Goal: Transaction & Acquisition: Purchase product/service

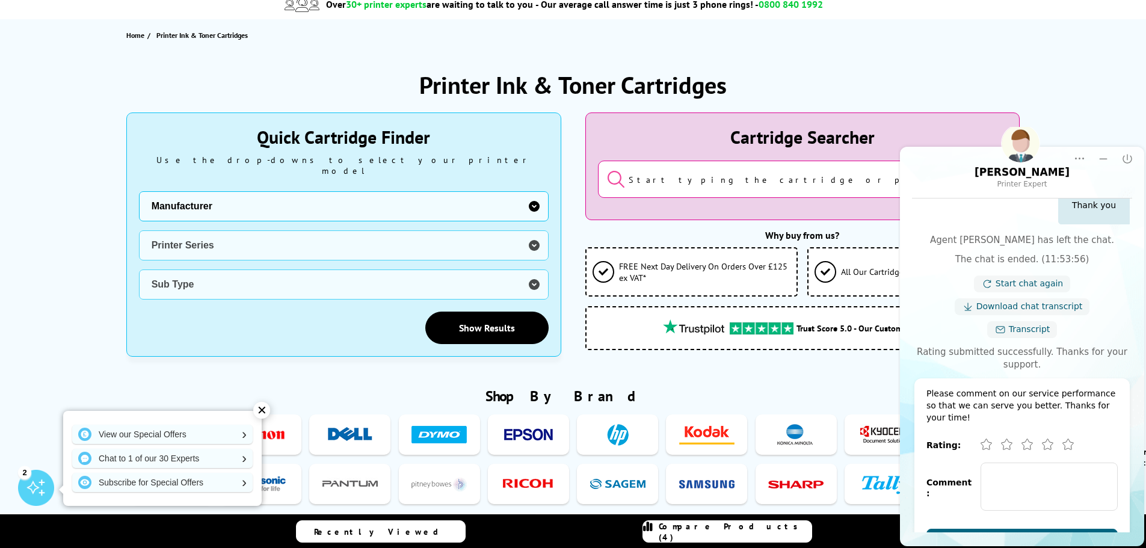
scroll to position [120, 0]
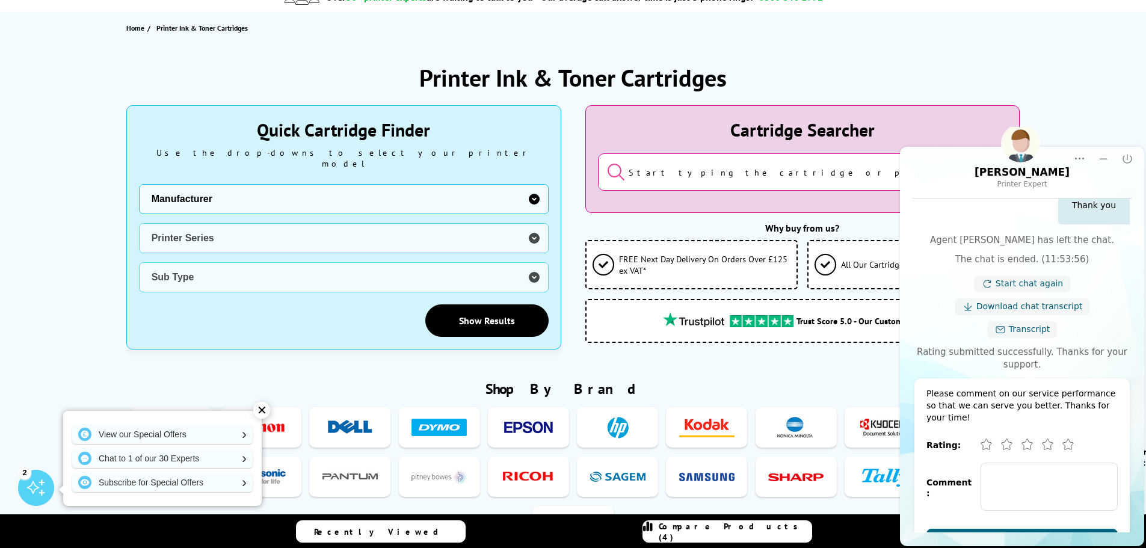
click at [533, 188] on select "Manufacturer Brother Canon Dell Dymo Epson HP Kodak Konica Minolta Kyocera Lexm…" at bounding box center [344, 199] width 410 height 30
select select "1553"
click at [139, 184] on select "Manufacturer Brother Canon Dell Dymo Epson HP Kodak Konica Minolta Kyocera Lexm…" at bounding box center [344, 199] width 410 height 30
click at [537, 228] on select "Printer Series ECOSYS Series FS Series TASKalfa Series" at bounding box center [344, 238] width 410 height 30
select select "33310"
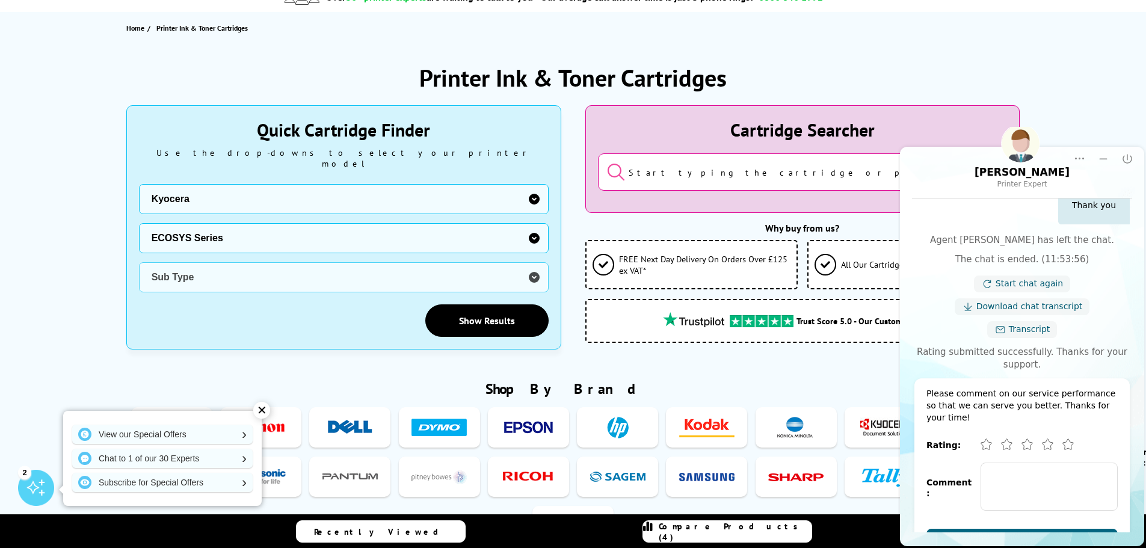
click at [139, 223] on select "Printer Series ECOSYS Series FS Series TASKalfa Series" at bounding box center [344, 238] width 410 height 30
click at [534, 266] on select "Sub Type Kyocera ECOSYS FS-C8520MFP Kyocera ECOSYS FS-C8525MFP Kyocera ECOSYS M…" at bounding box center [344, 277] width 410 height 30
select select "39895"
click at [139, 262] on select "Sub Type Kyocera ECOSYS FS-C8520MFP Kyocera ECOSYS FS-C8525MFP Kyocera ECOSYS M…" at bounding box center [344, 277] width 410 height 30
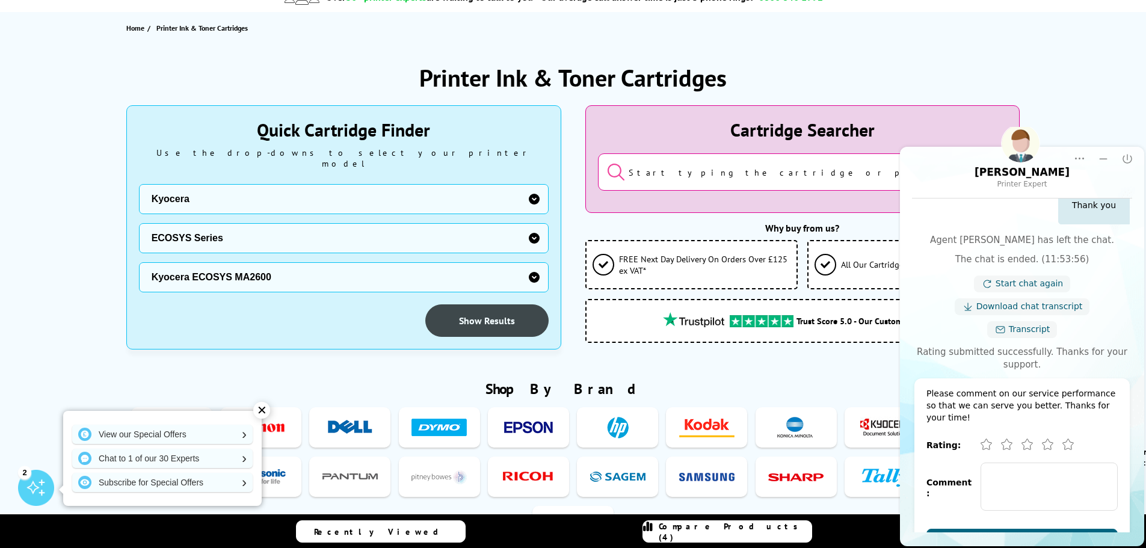
click at [457, 307] on link "Show Results" at bounding box center [486, 320] width 123 height 32
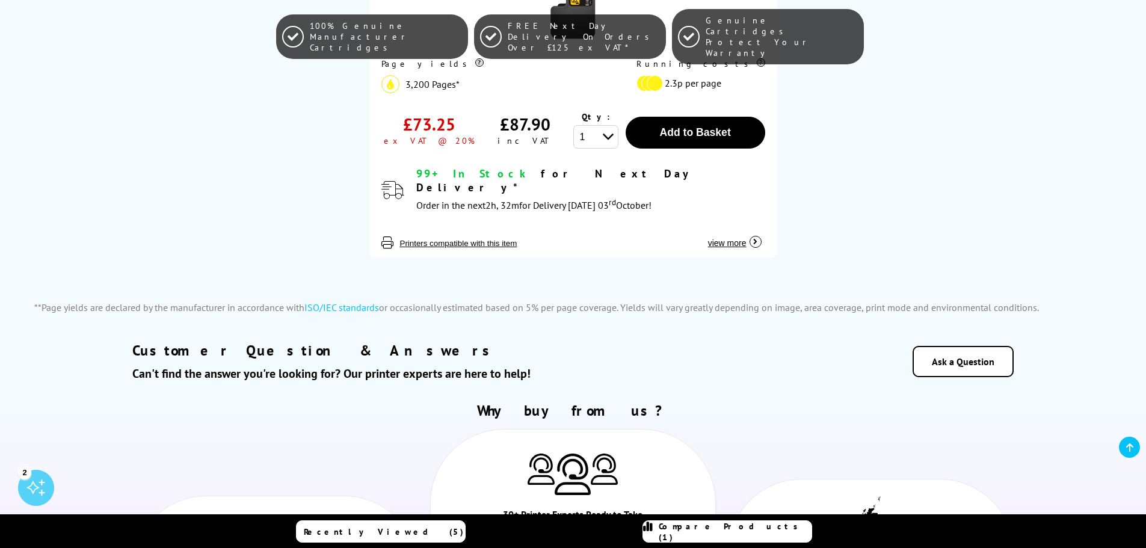
scroll to position [2166, 0]
